Goal: Find specific page/section: Find specific page/section

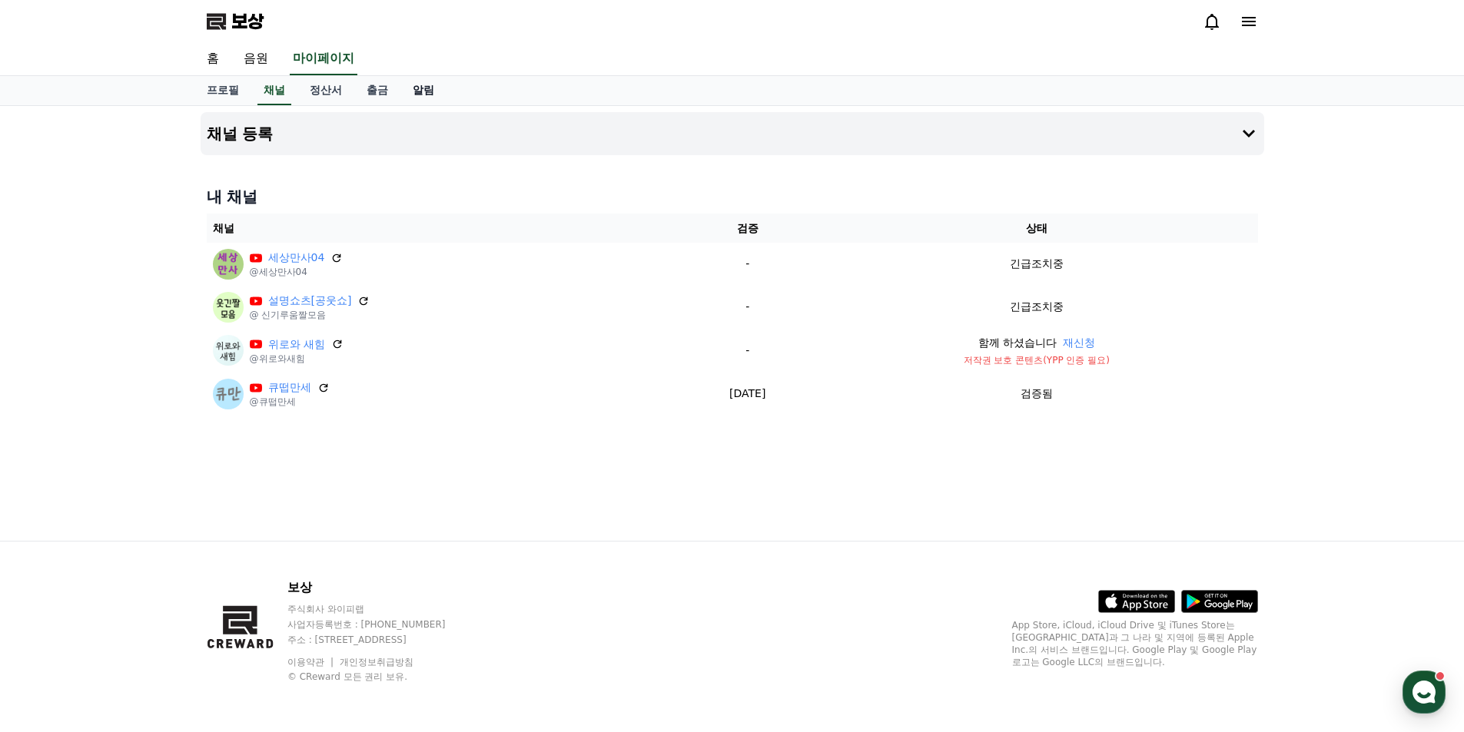
click at [436, 91] on link "알림" at bounding box center [423, 90] width 46 height 29
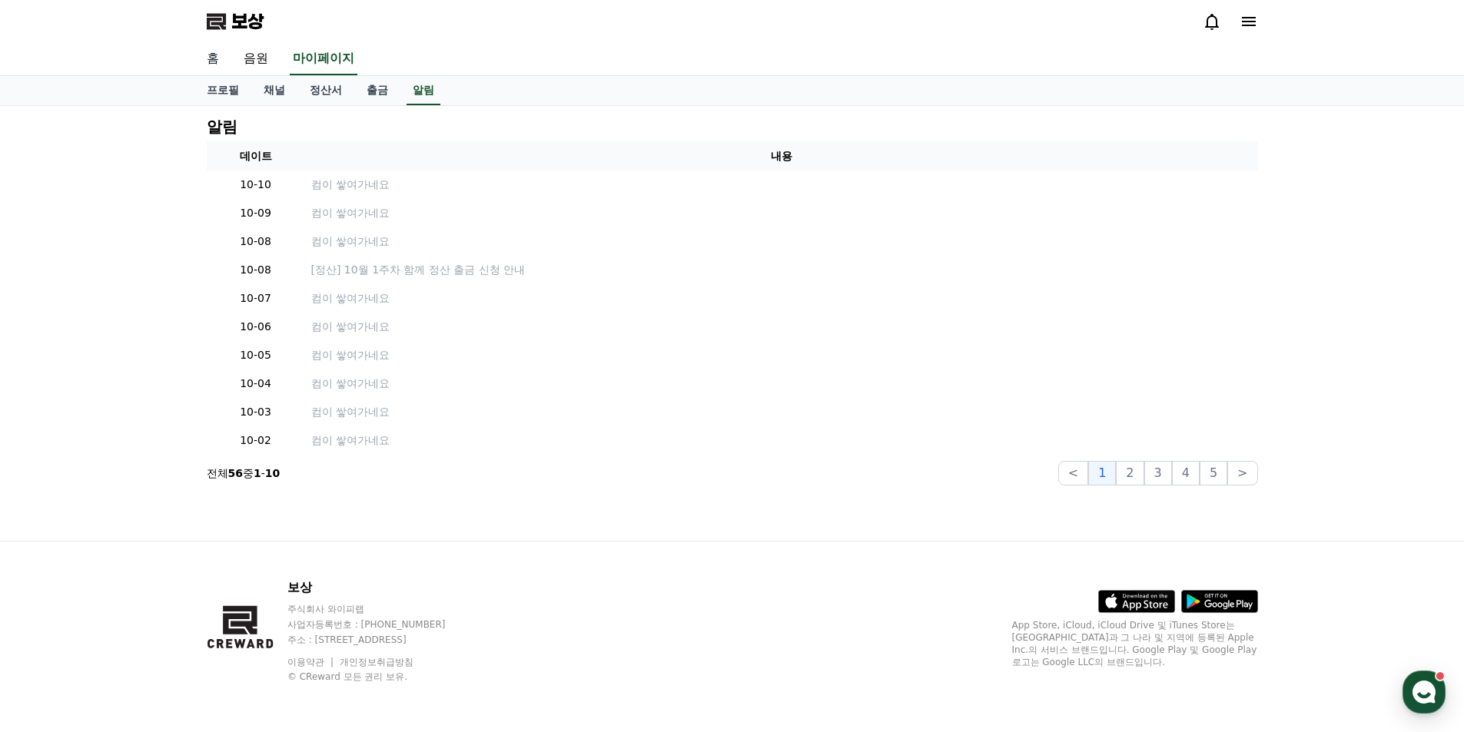
click at [207, 55] on font "홈" at bounding box center [213, 58] width 12 height 15
